Goal: Task Accomplishment & Management: Manage account settings

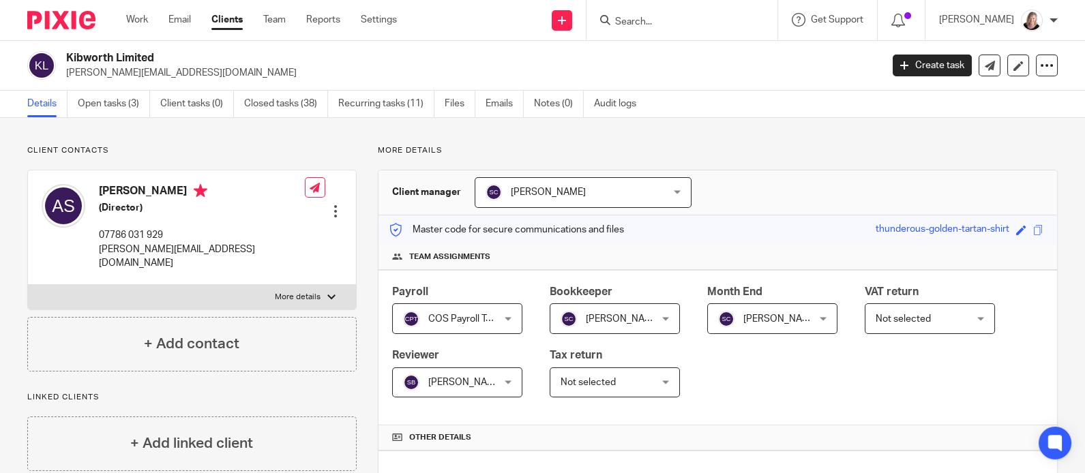
click at [673, 27] on input "Search" at bounding box center [675, 22] width 123 height 12
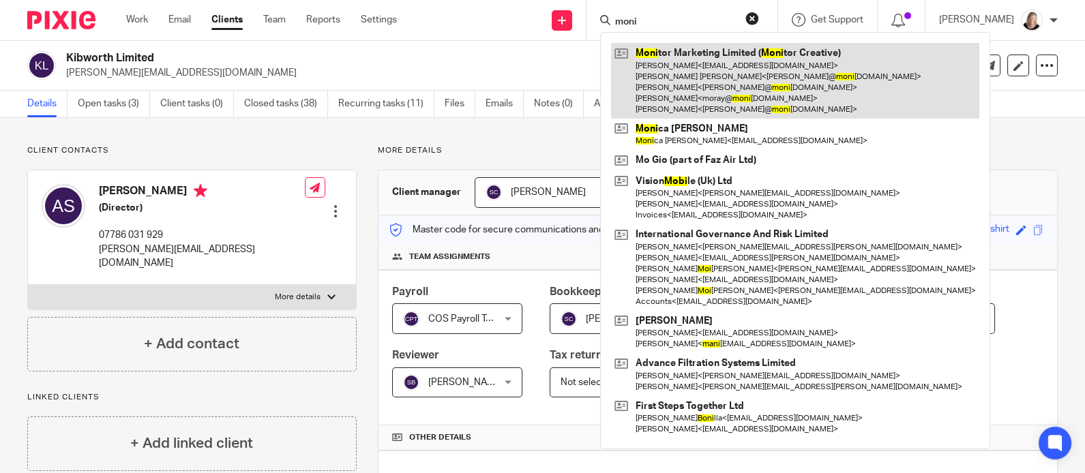
type input "moni"
click at [724, 87] on link at bounding box center [795, 81] width 368 height 76
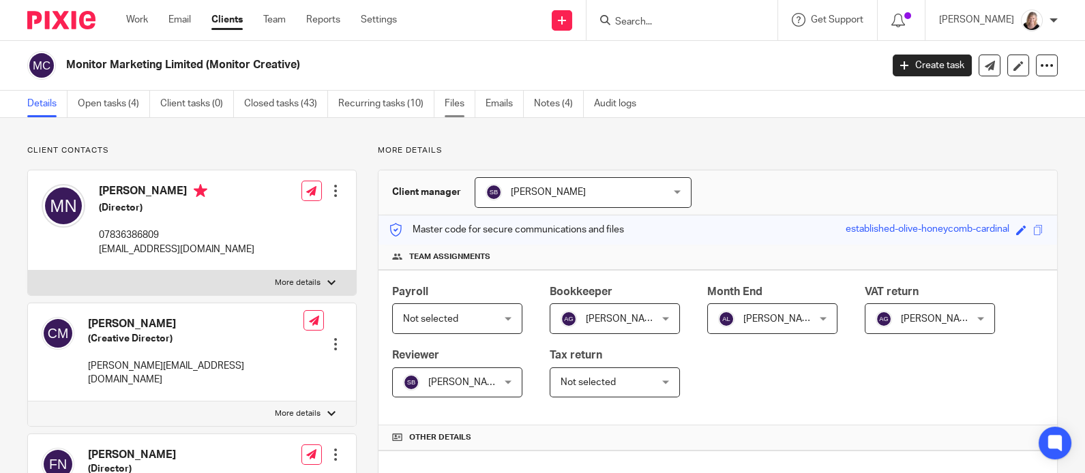
click at [461, 104] on link "Files" at bounding box center [460, 104] width 31 height 27
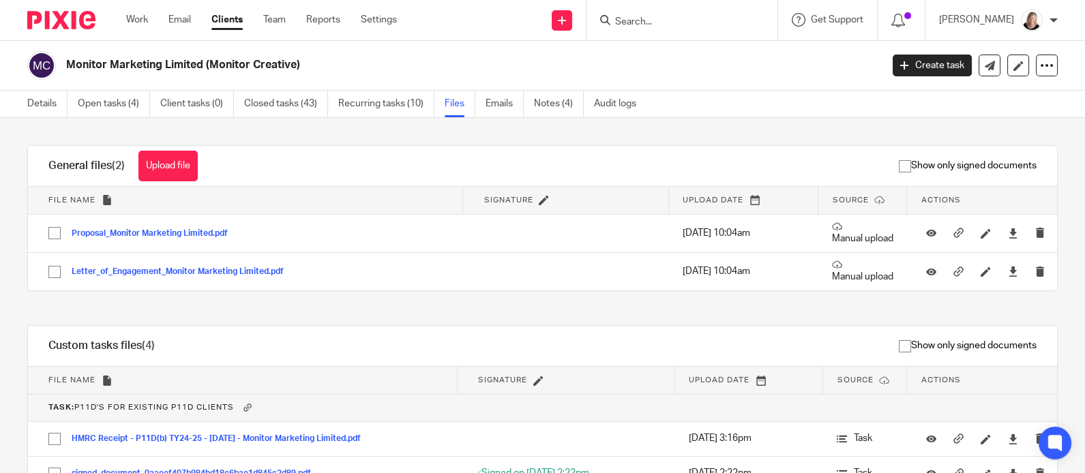
click at [168, 177] on button "Upload file" at bounding box center [167, 166] width 59 height 31
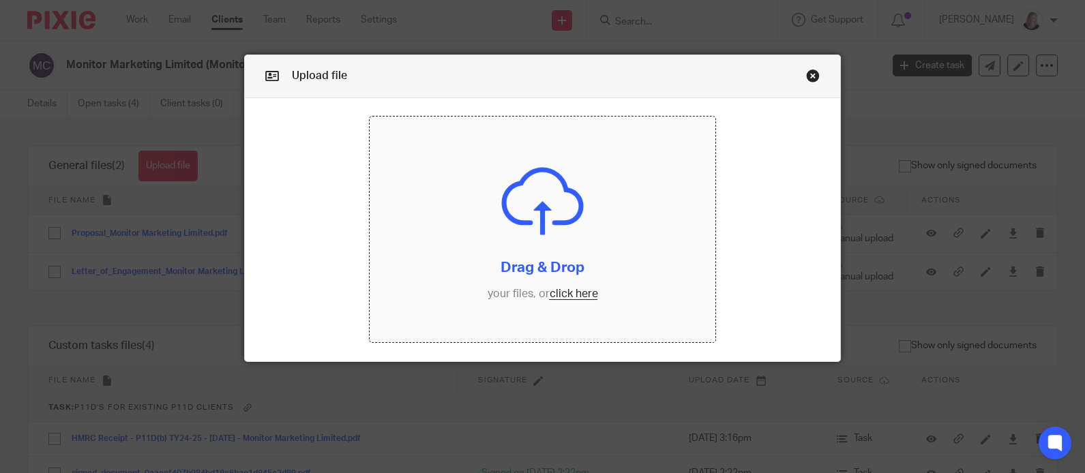
click at [571, 295] on input "file" at bounding box center [543, 230] width 346 height 226
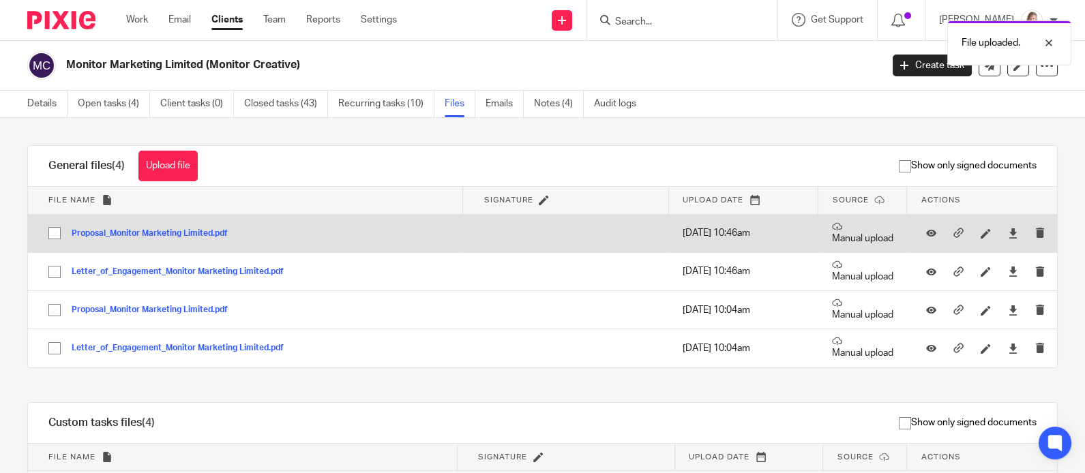
click at [169, 233] on button "Proposal_Monitor Marketing Limited.pdf" at bounding box center [155, 234] width 166 height 10
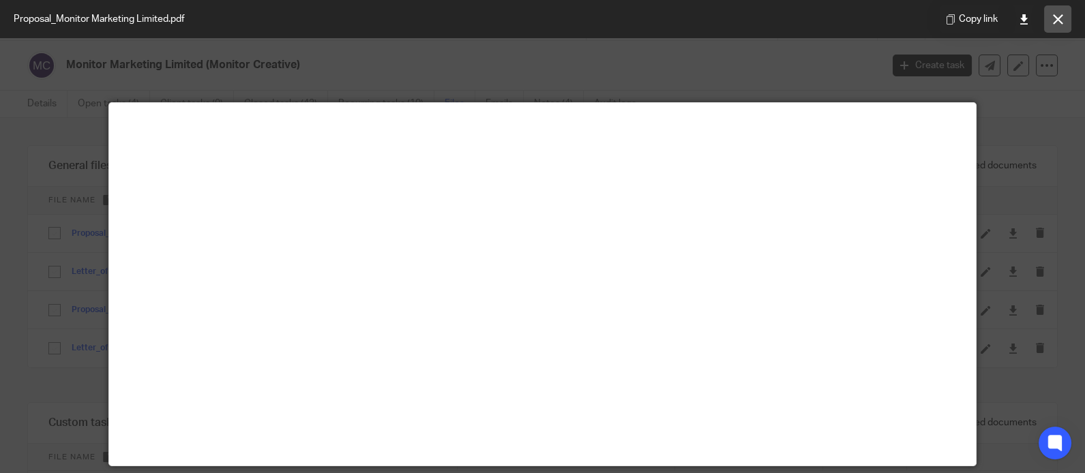
click at [1057, 23] on icon at bounding box center [1058, 19] width 10 height 10
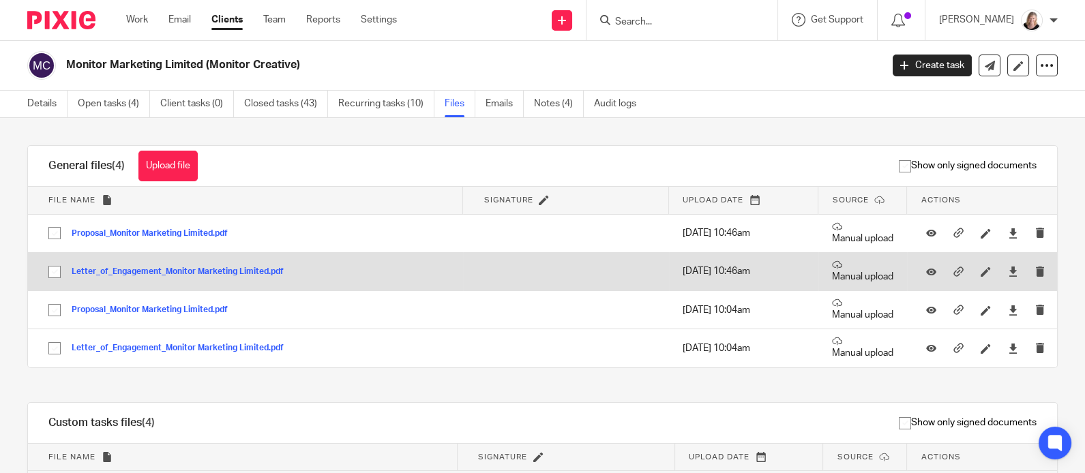
click at [207, 273] on button "Letter_of_Engagement_Monitor Marketing Limited.pdf" at bounding box center [183, 272] width 222 height 10
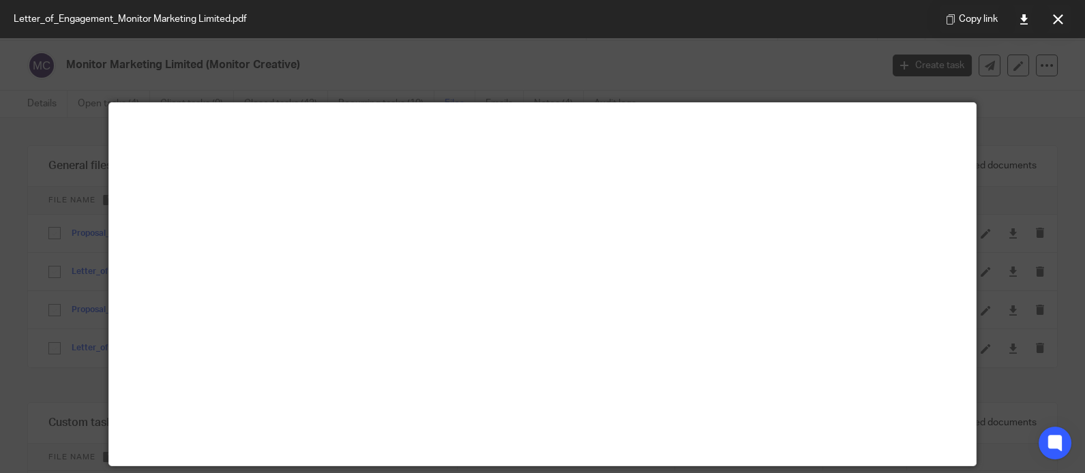
drag, startPoint x: 1061, startPoint y: 23, endPoint x: 1011, endPoint y: 27, distance: 50.0
click at [1058, 23] on icon at bounding box center [1058, 19] width 10 height 10
